Goal: Check status: Check status

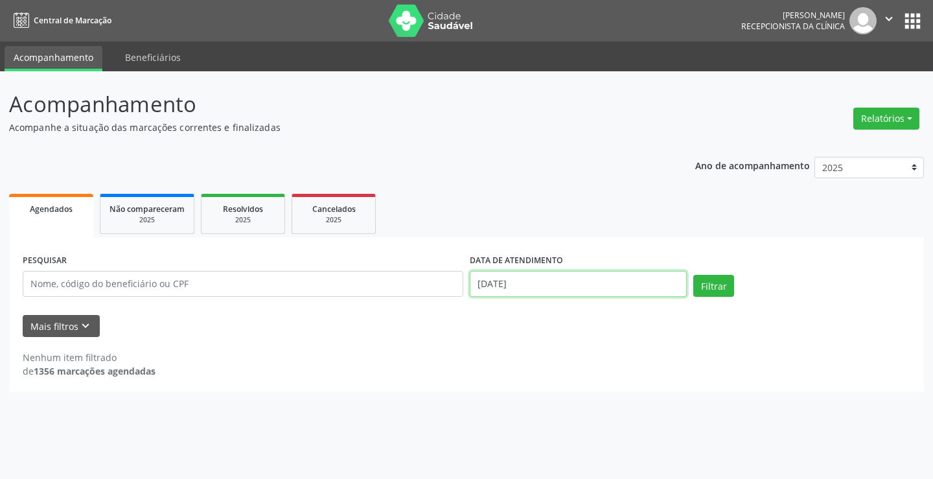
click at [554, 287] on input "[DATE]" at bounding box center [578, 284] width 217 height 26
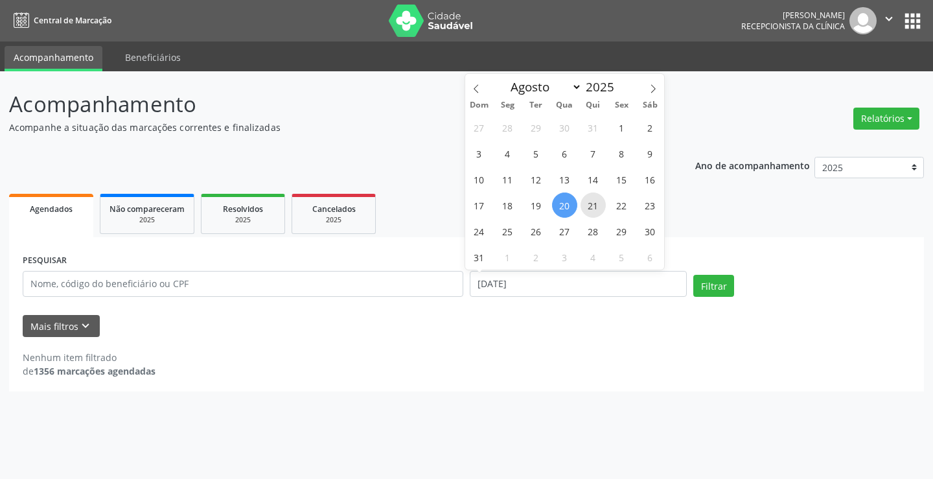
click at [589, 209] on span "21" at bounding box center [593, 204] width 25 height 25
type input "21/08/2025"
click at [589, 209] on span "21" at bounding box center [593, 204] width 25 height 25
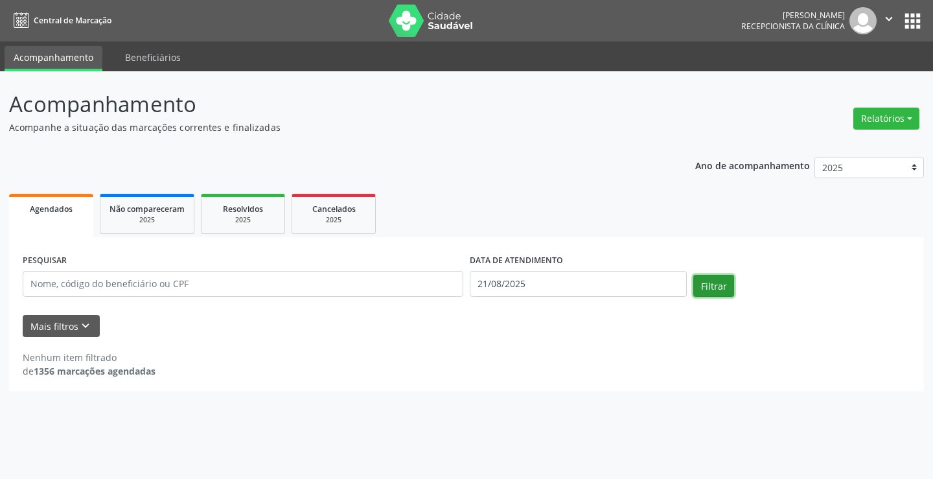
click at [711, 286] on button "Filtrar" at bounding box center [713, 286] width 41 height 22
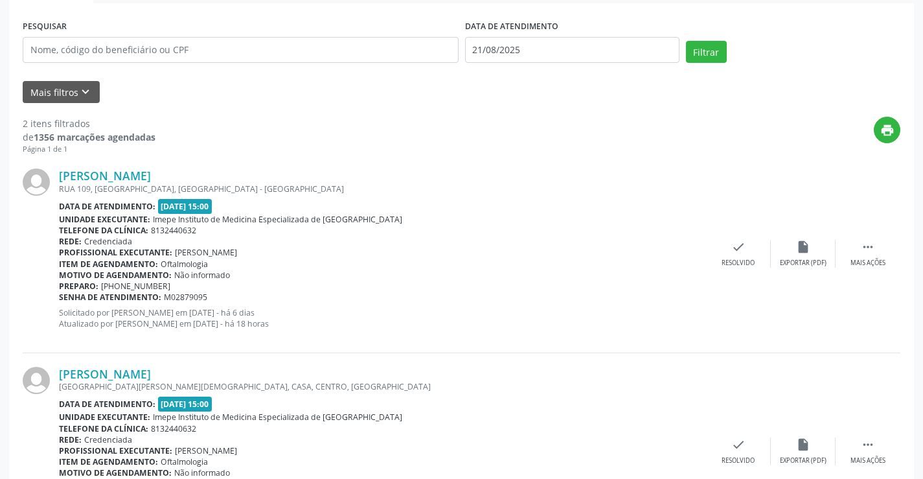
scroll to position [259, 0]
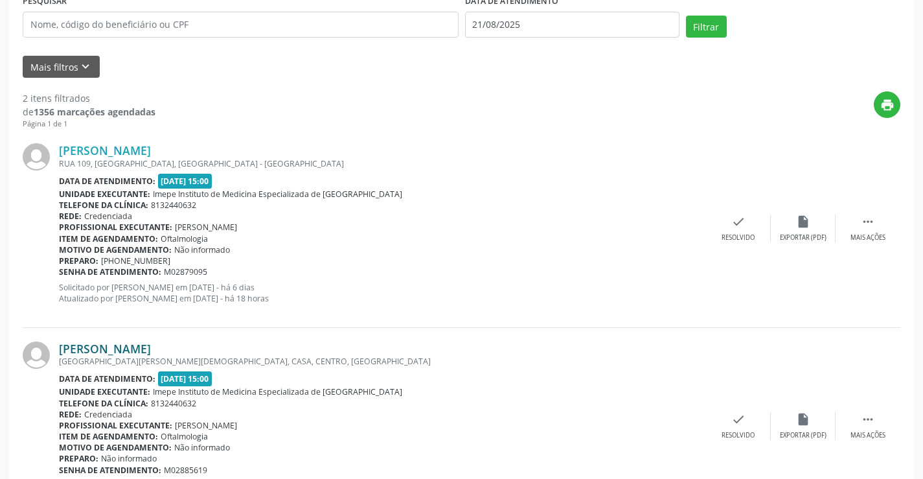
click at [135, 347] on link "[PERSON_NAME]" at bounding box center [105, 348] width 92 height 14
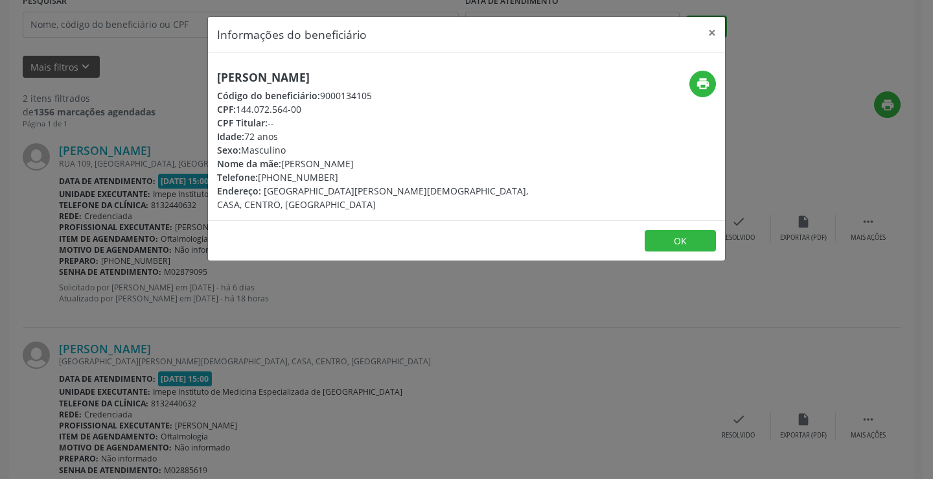
drag, startPoint x: 215, startPoint y: 71, endPoint x: 433, endPoint y: 76, distance: 217.8
click at [433, 76] on div "[PERSON_NAME] Código do beneficiário: 9000134105 CPF: 144.072.564-00 CPF Titula…" at bounding box center [380, 141] width 345 height 141
copy h5 "[PERSON_NAME]"
click at [246, 351] on div "Informações do beneficiário × [PERSON_NAME] Código do beneficiário: 9000134105 …" at bounding box center [466, 239] width 933 height 479
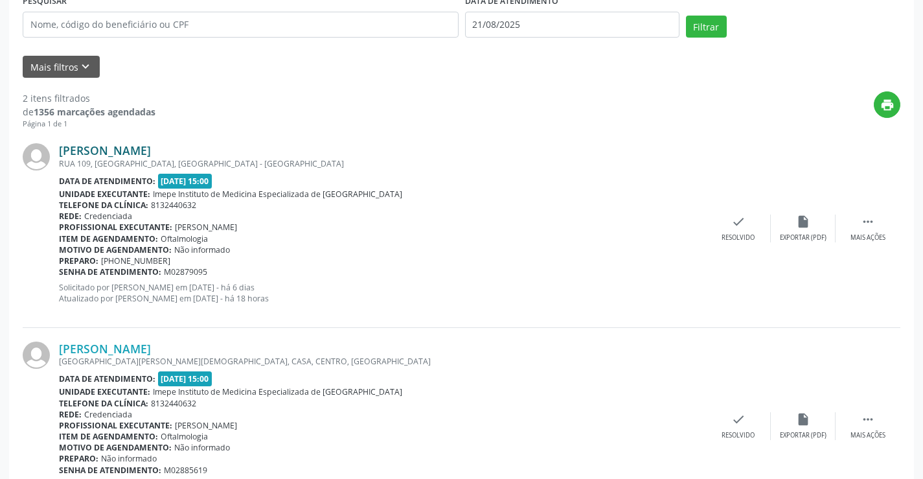
click at [87, 147] on link "[PERSON_NAME]" at bounding box center [105, 150] width 92 height 14
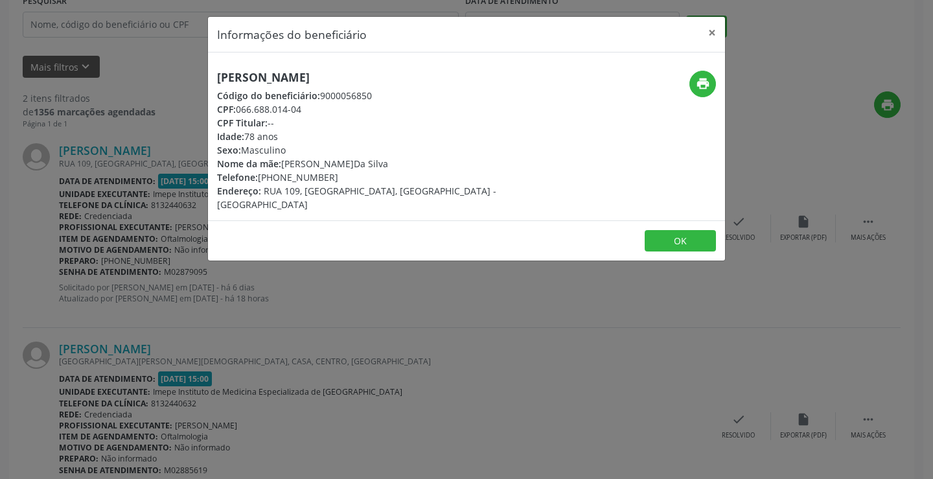
drag, startPoint x: 336, startPoint y: 82, endPoint x: 397, endPoint y: 81, distance: 60.9
click at [397, 81] on div "[PERSON_NAME] Código do beneficiário: 9000056850 CPF: 066.688.014-04 CPF Titula…" at bounding box center [380, 141] width 345 height 141
copy h5 "[PERSON_NAME]"
click at [427, 393] on div "Informações do beneficiário × [PERSON_NAME] Código do beneficiário: 9000056850 …" at bounding box center [466, 239] width 933 height 479
